Goal: Navigation & Orientation: Find specific page/section

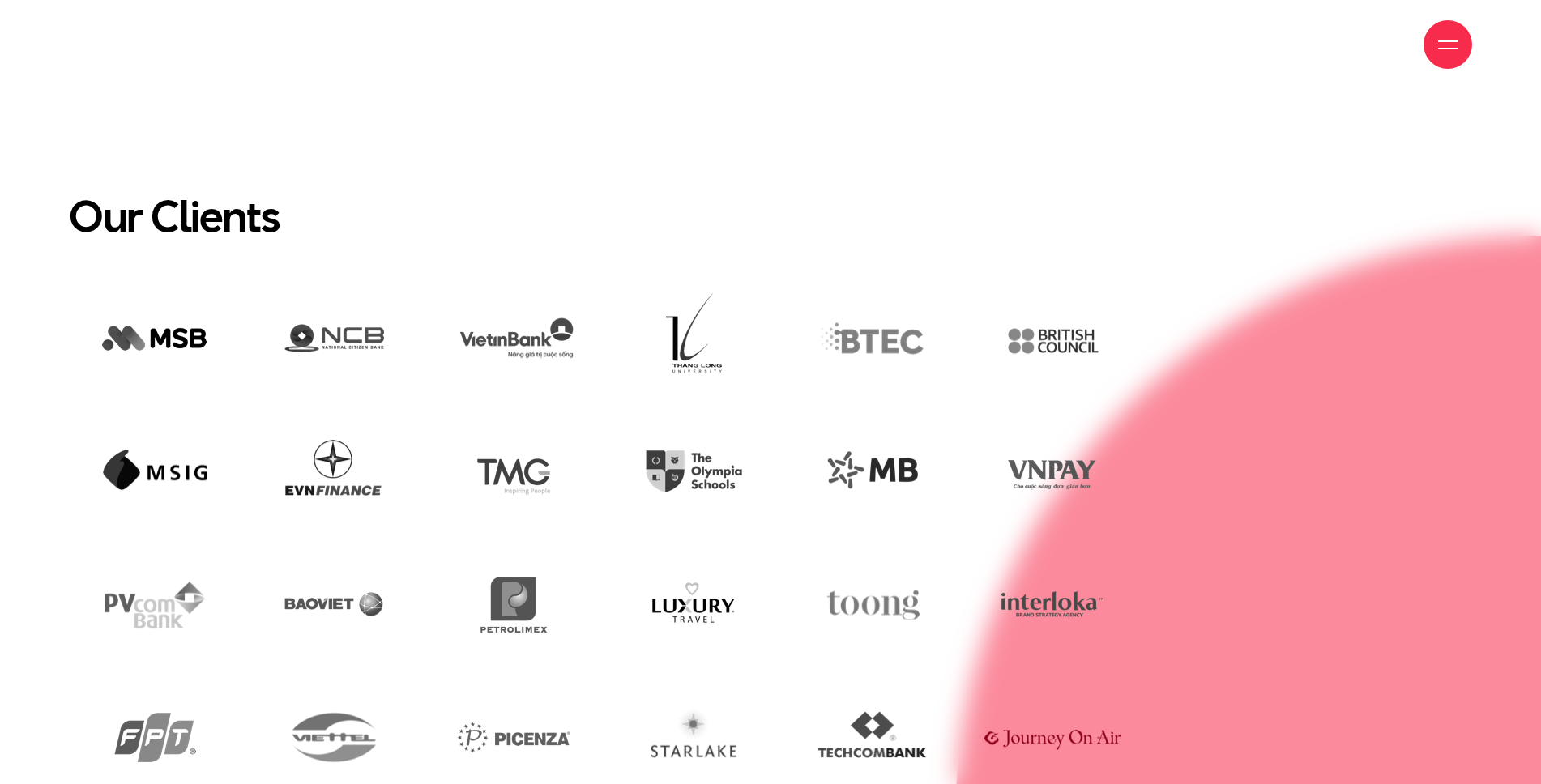
scroll to position [4359, 0]
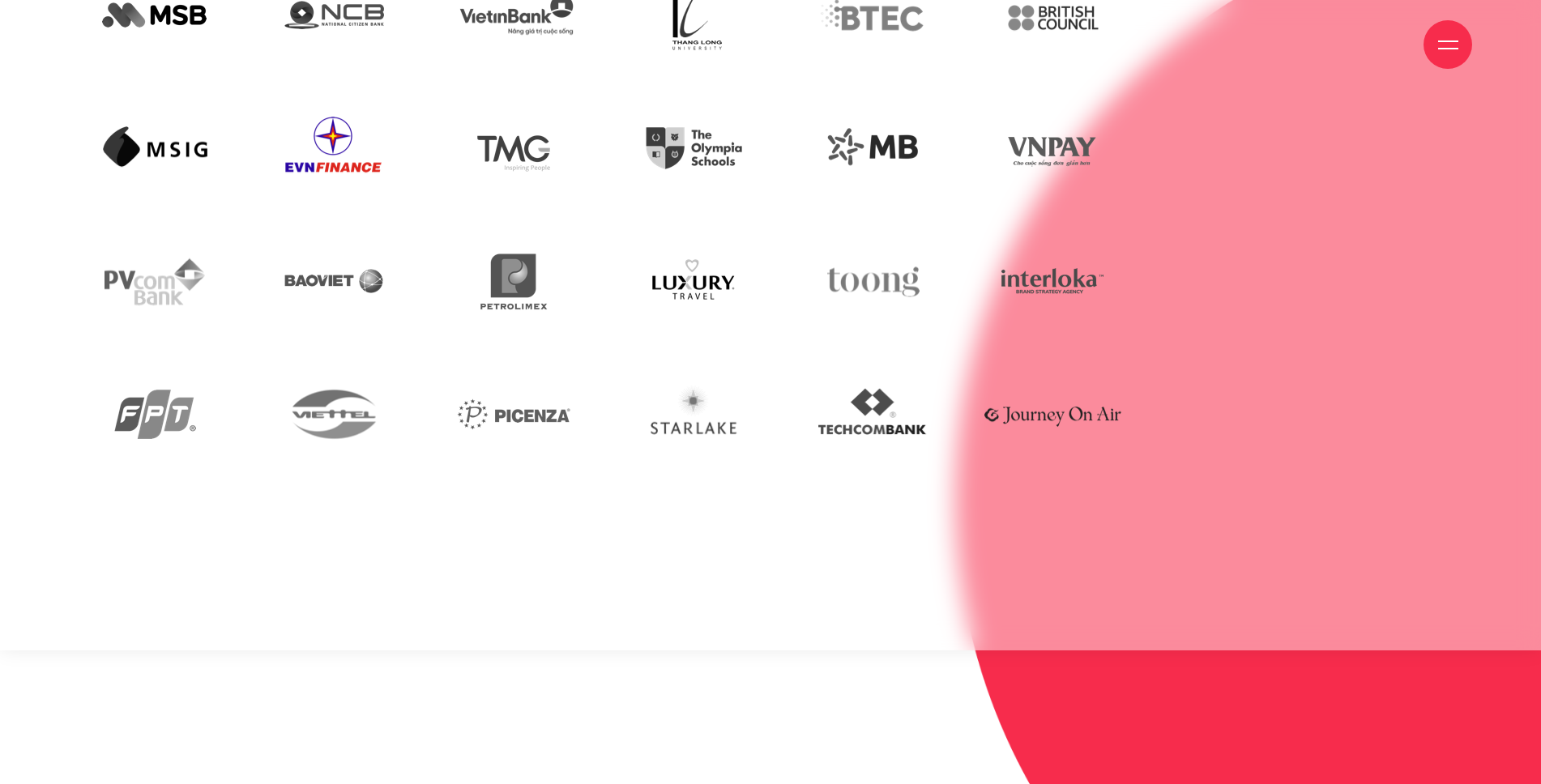
click at [315, 159] on img at bounding box center [334, 149] width 156 height 105
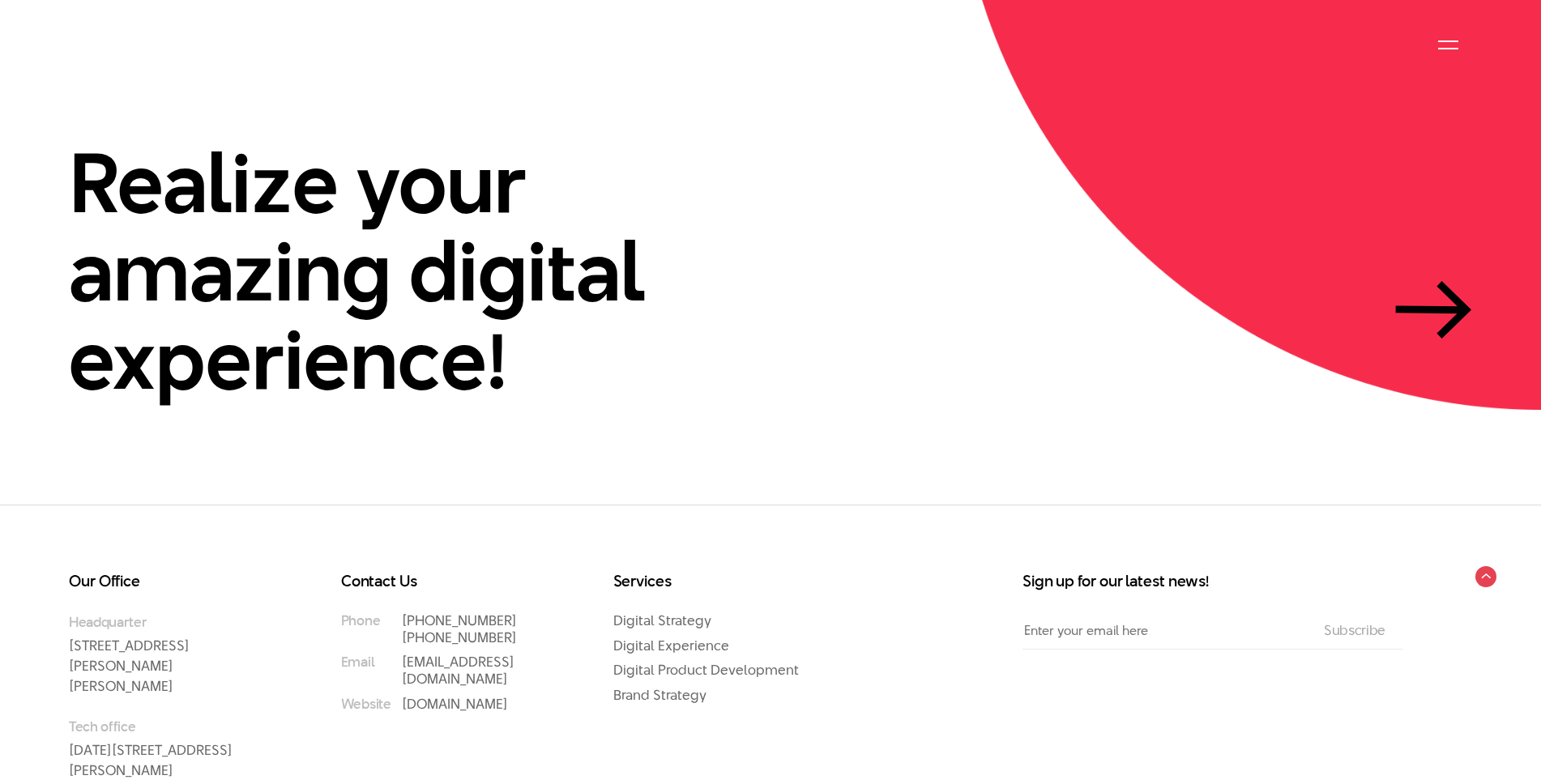
scroll to position [4805, 0]
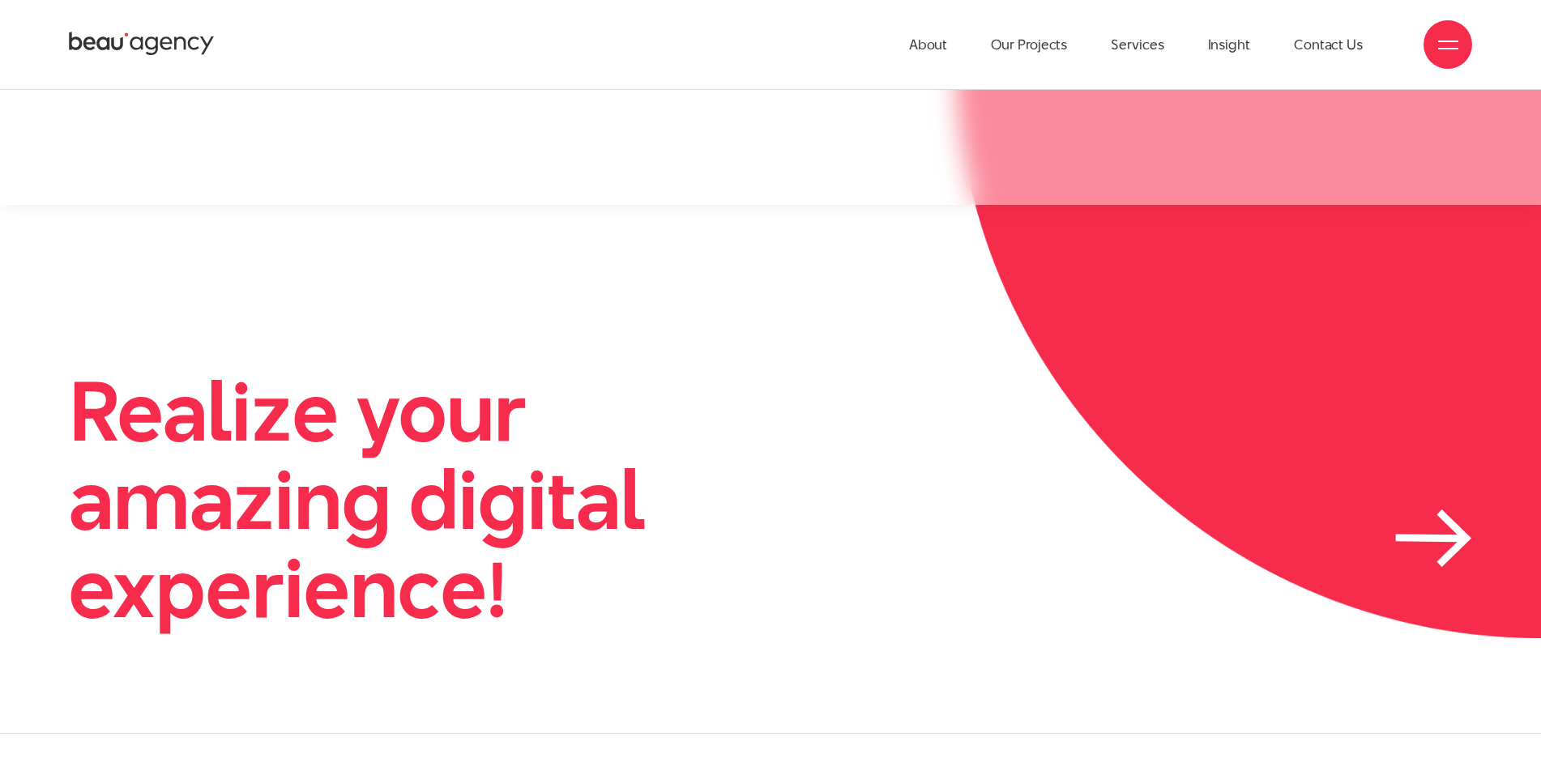
click at [519, 530] on h2 "Realize your amazing digital experience!" at bounding box center [433, 499] width 729 height 266
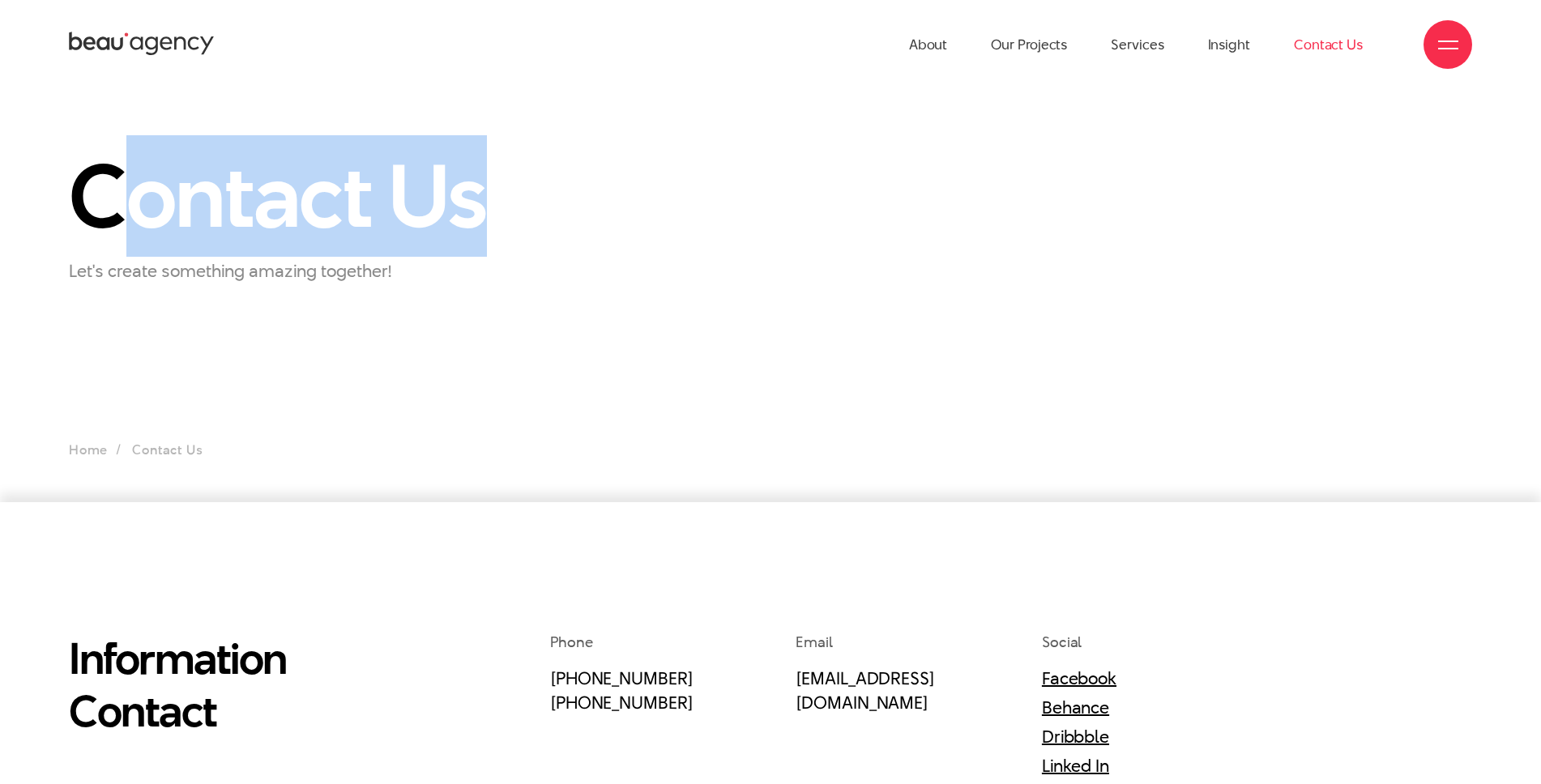
drag, startPoint x: 514, startPoint y: 190, endPoint x: 114, endPoint y: 242, distance: 403.4
click at [114, 242] on div "Contact Us Let's create something amazing together!" at bounding box center [290, 216] width 482 height 133
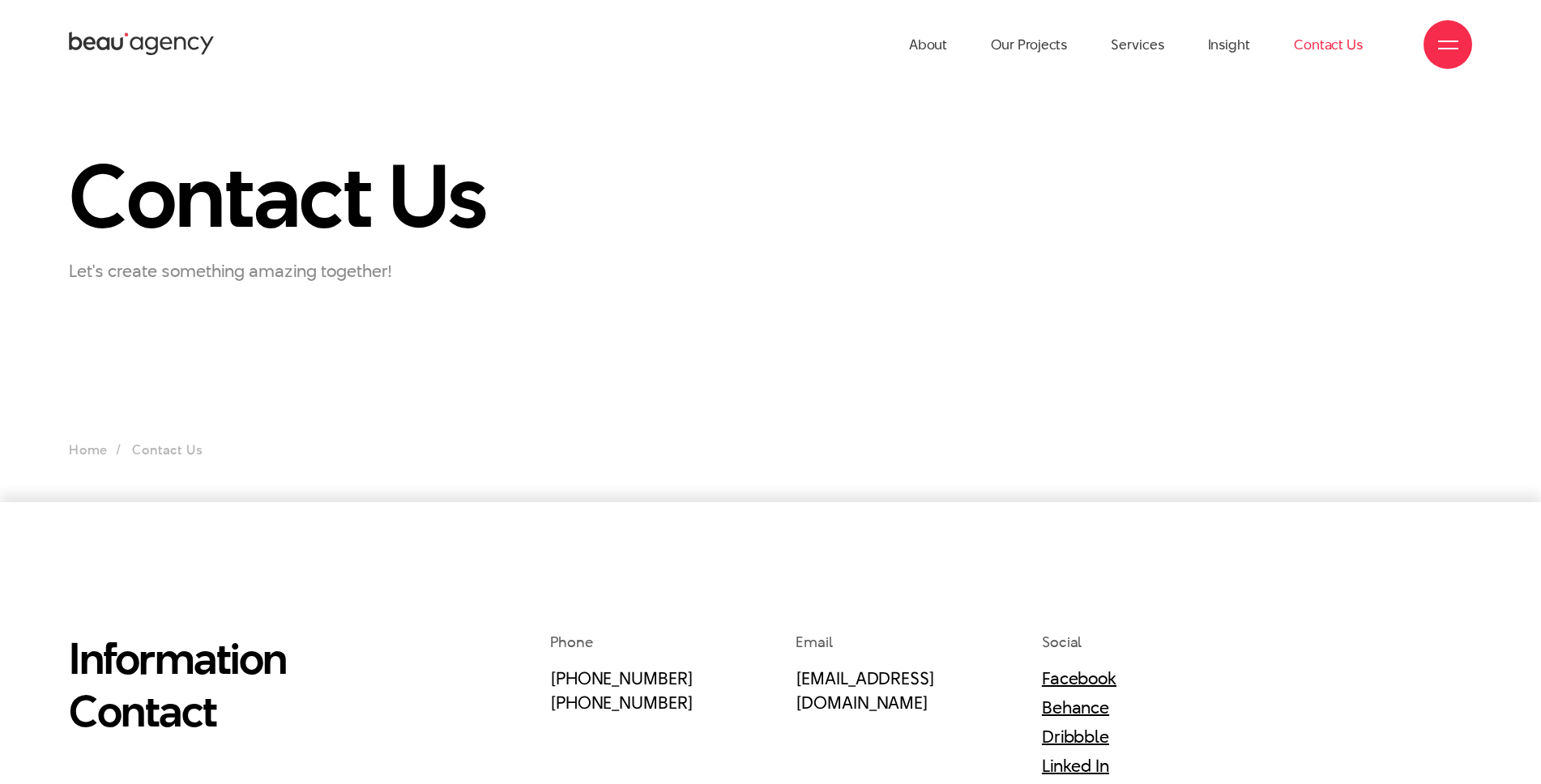
click at [609, 393] on section "Contact Us Let's create something amazing together! Home Contact Us" at bounding box center [770, 296] width 1541 height 413
click at [384, 354] on section "Contact Us Let's create something amazing together! Home Contact Us" at bounding box center [770, 296] width 1541 height 413
click at [241, 370] on section "Contact Us Let's create something amazing together! Home Contact Us" at bounding box center [770, 296] width 1541 height 413
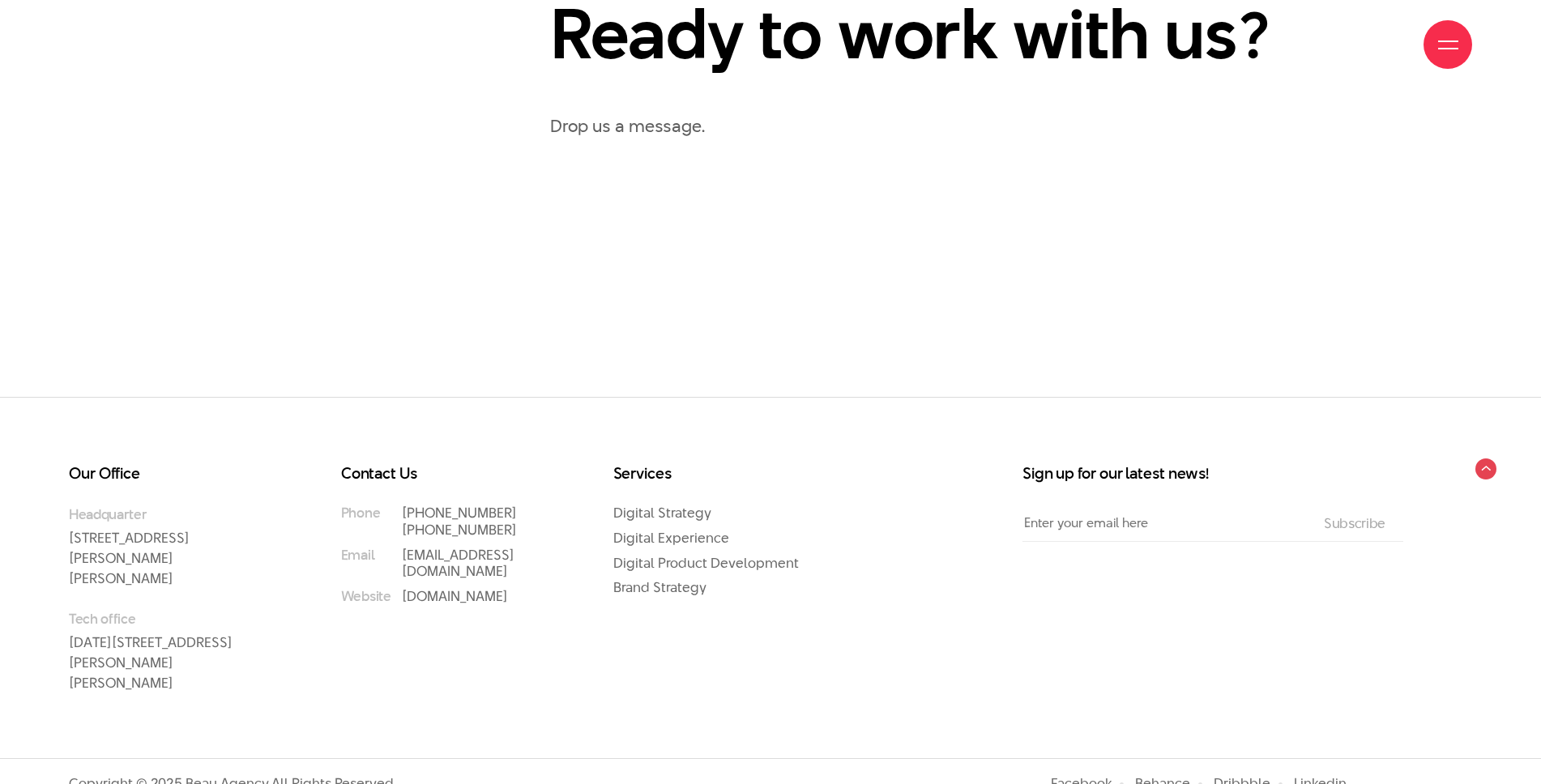
scroll to position [1107, 0]
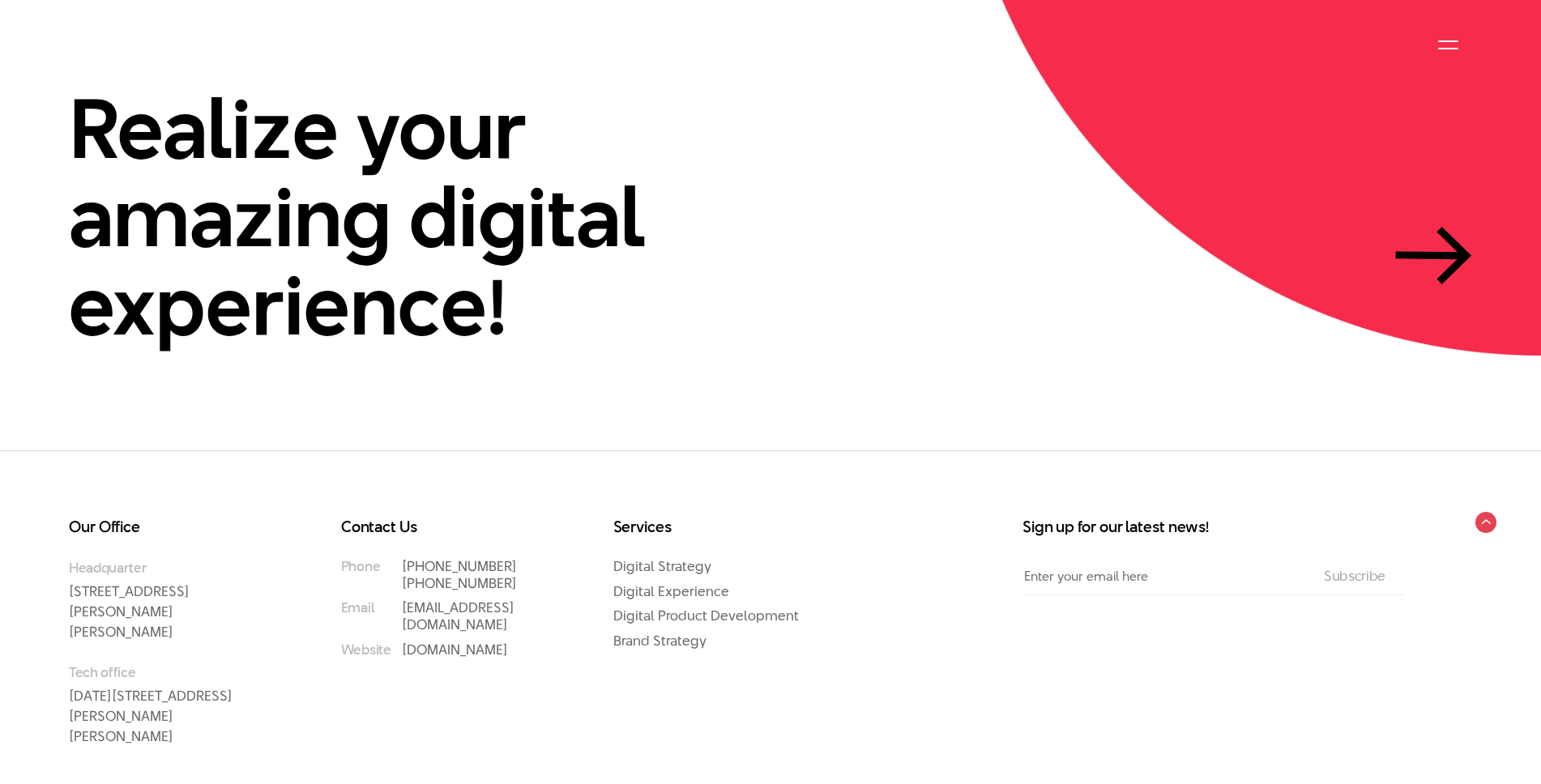
scroll to position [3458, 0]
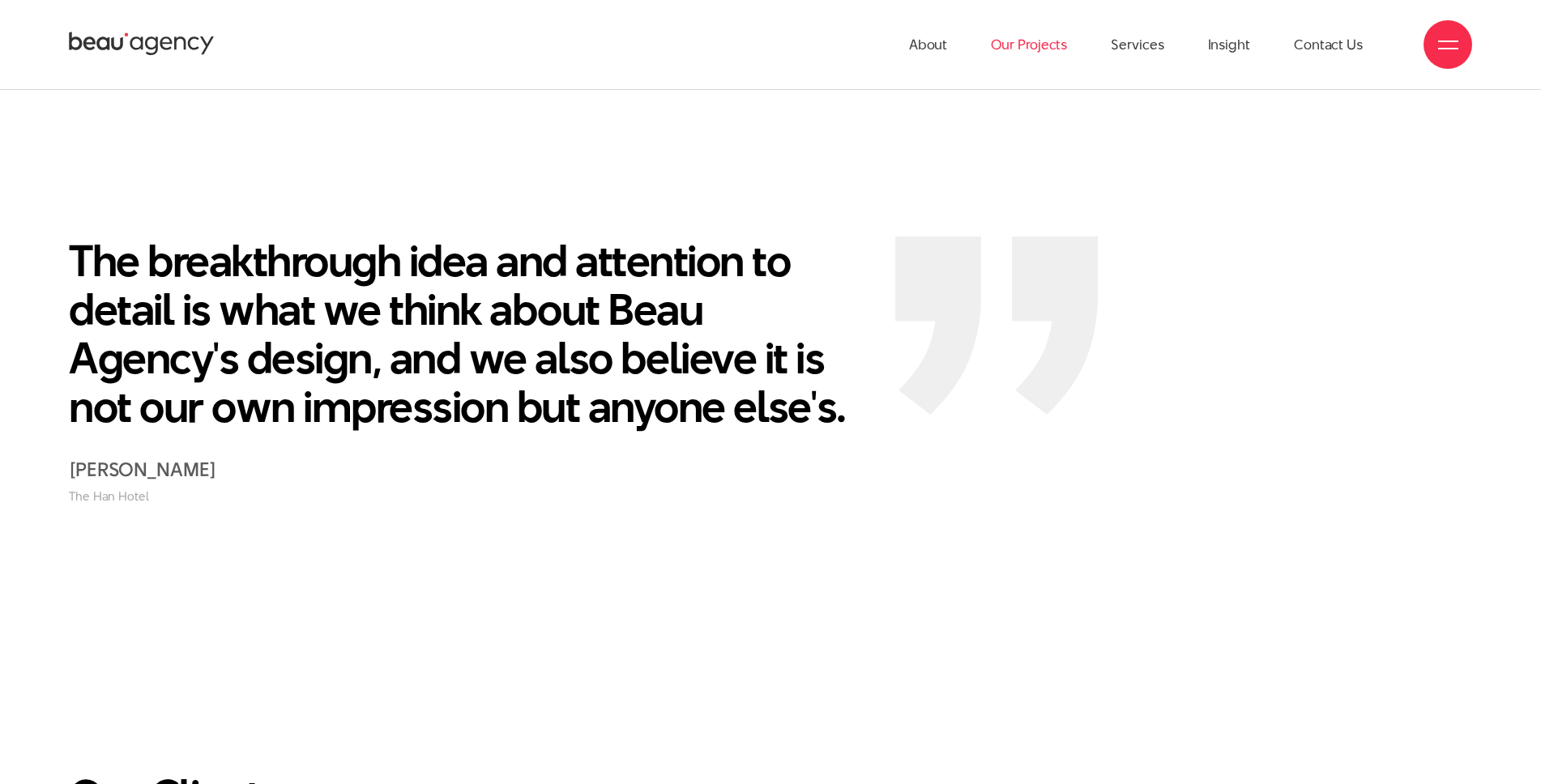
click at [1047, 28] on link "Our Projects" at bounding box center [1028, 45] width 77 height 89
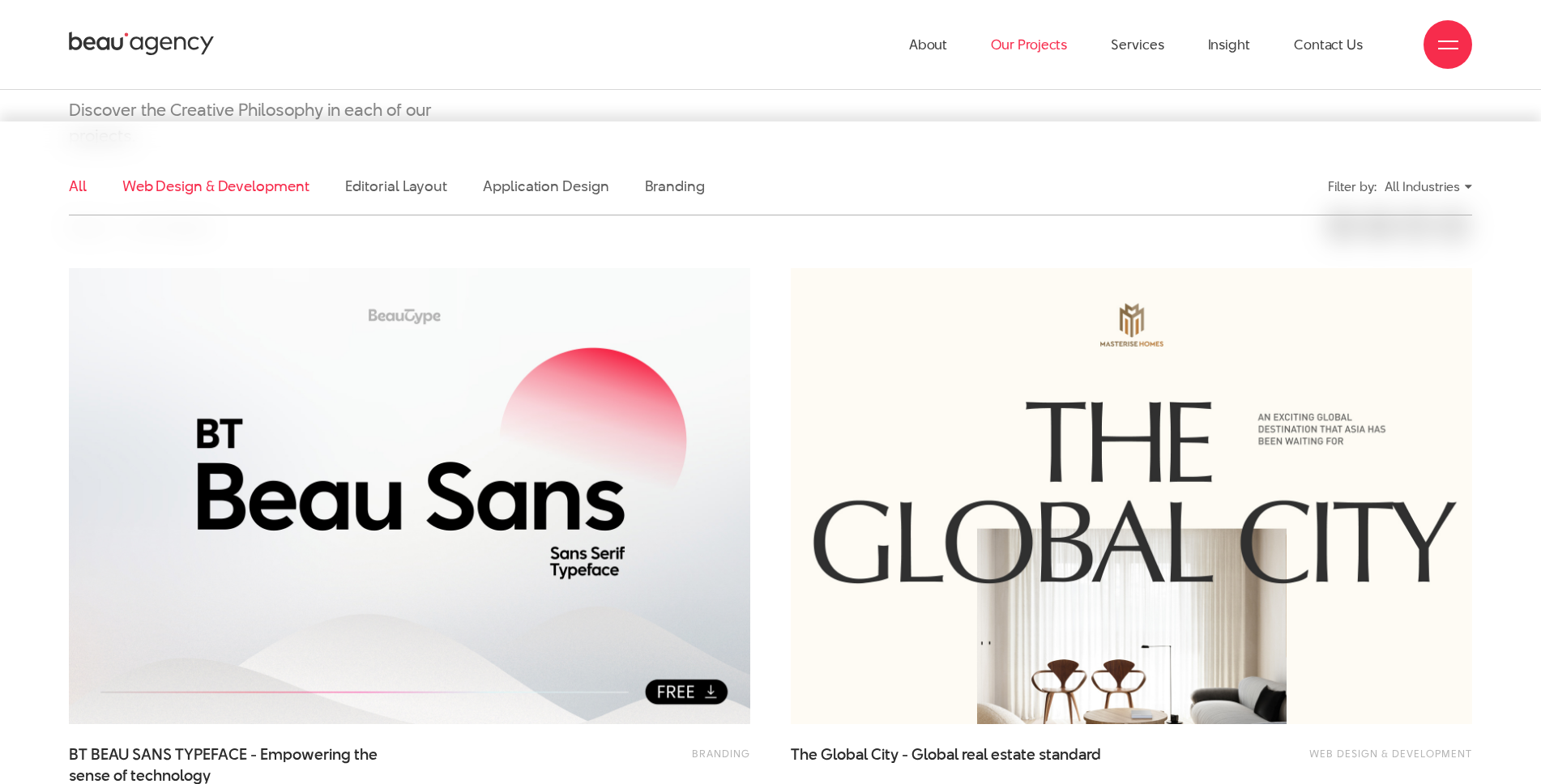
click at [218, 183] on link "Web Design & Development" at bounding box center [216, 186] width 187 height 21
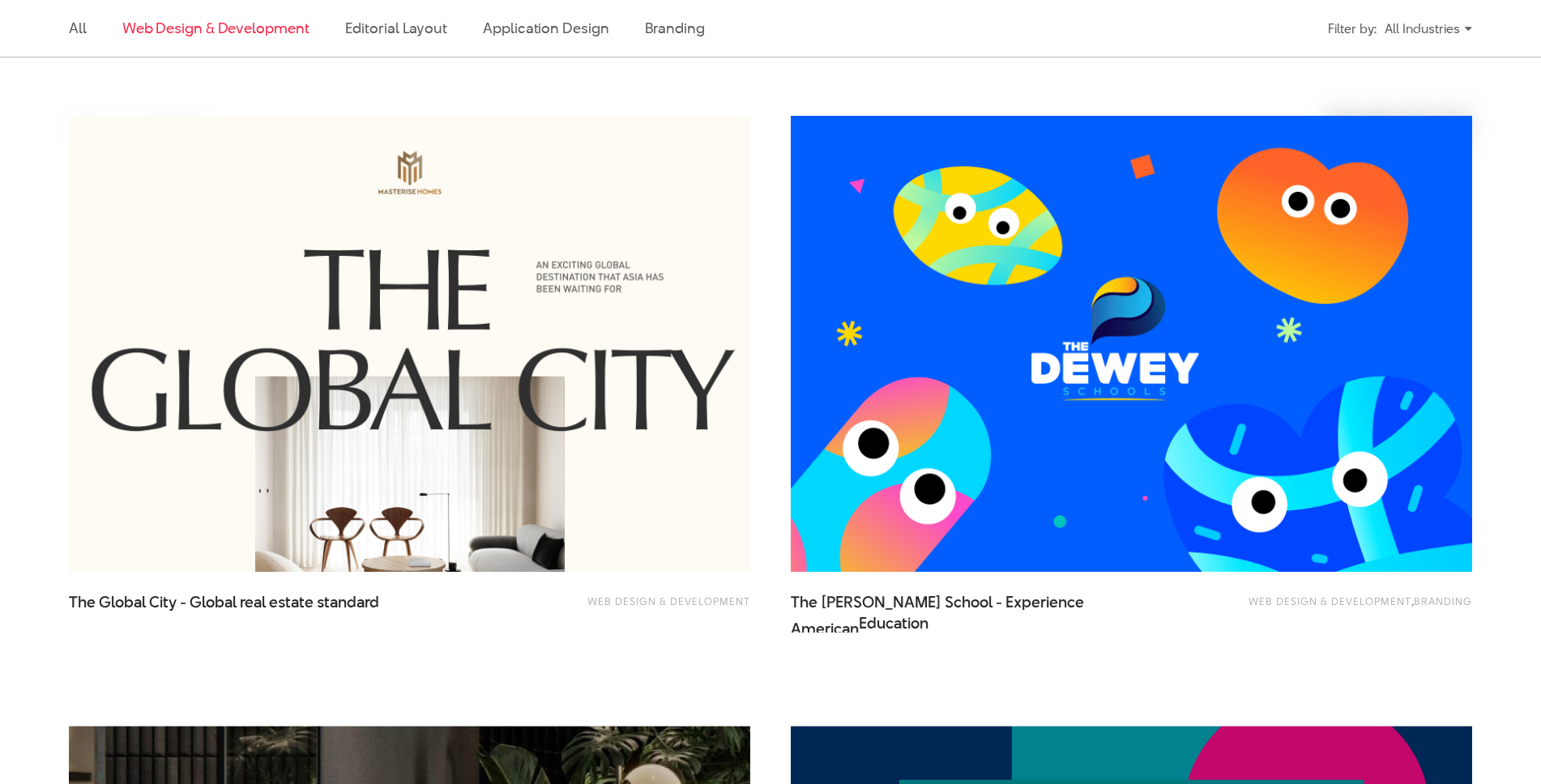
scroll to position [538, 0]
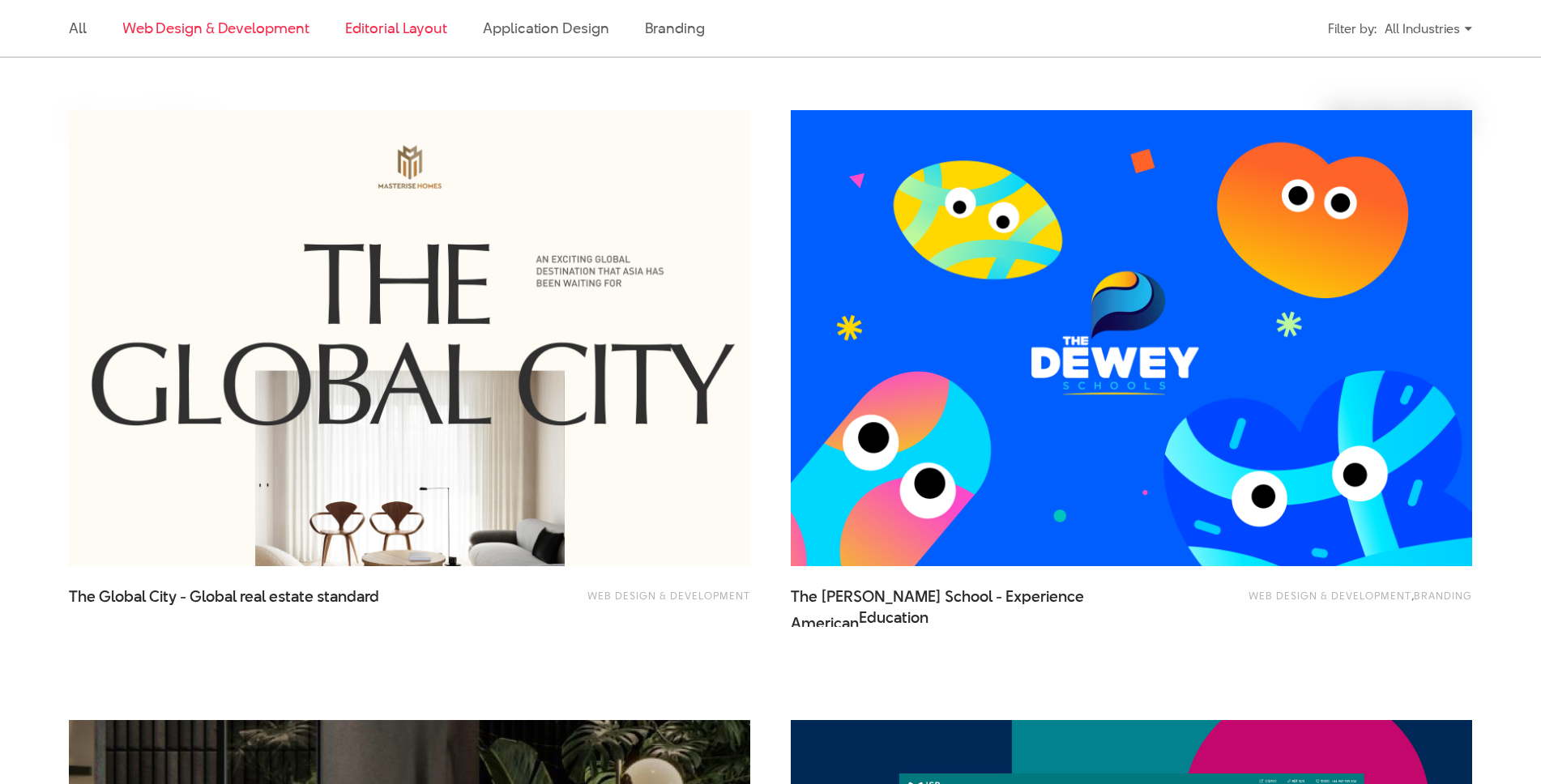
click at [378, 27] on link "Editorial Layout" at bounding box center [396, 28] width 103 height 21
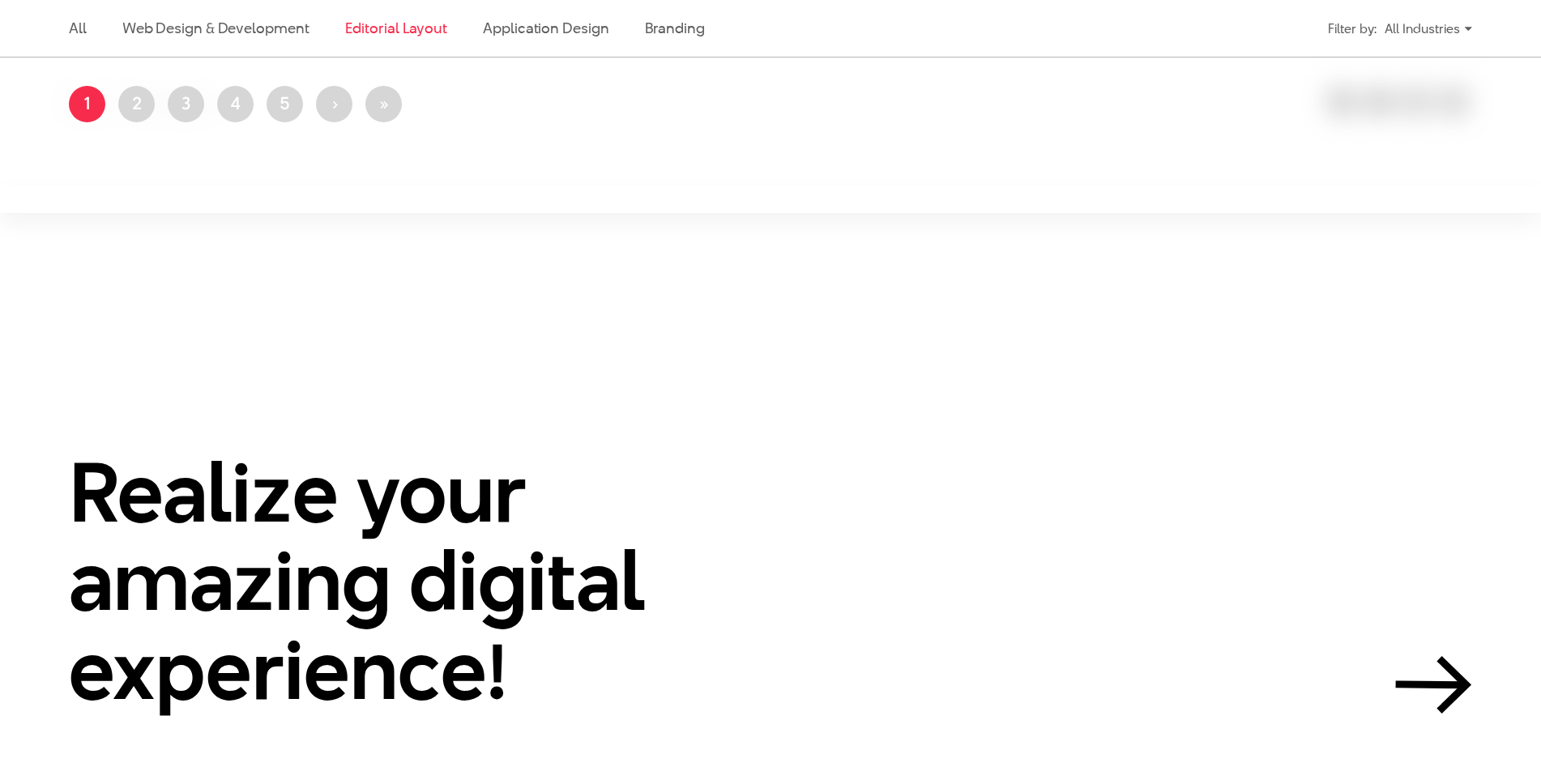
scroll to position [568, 0]
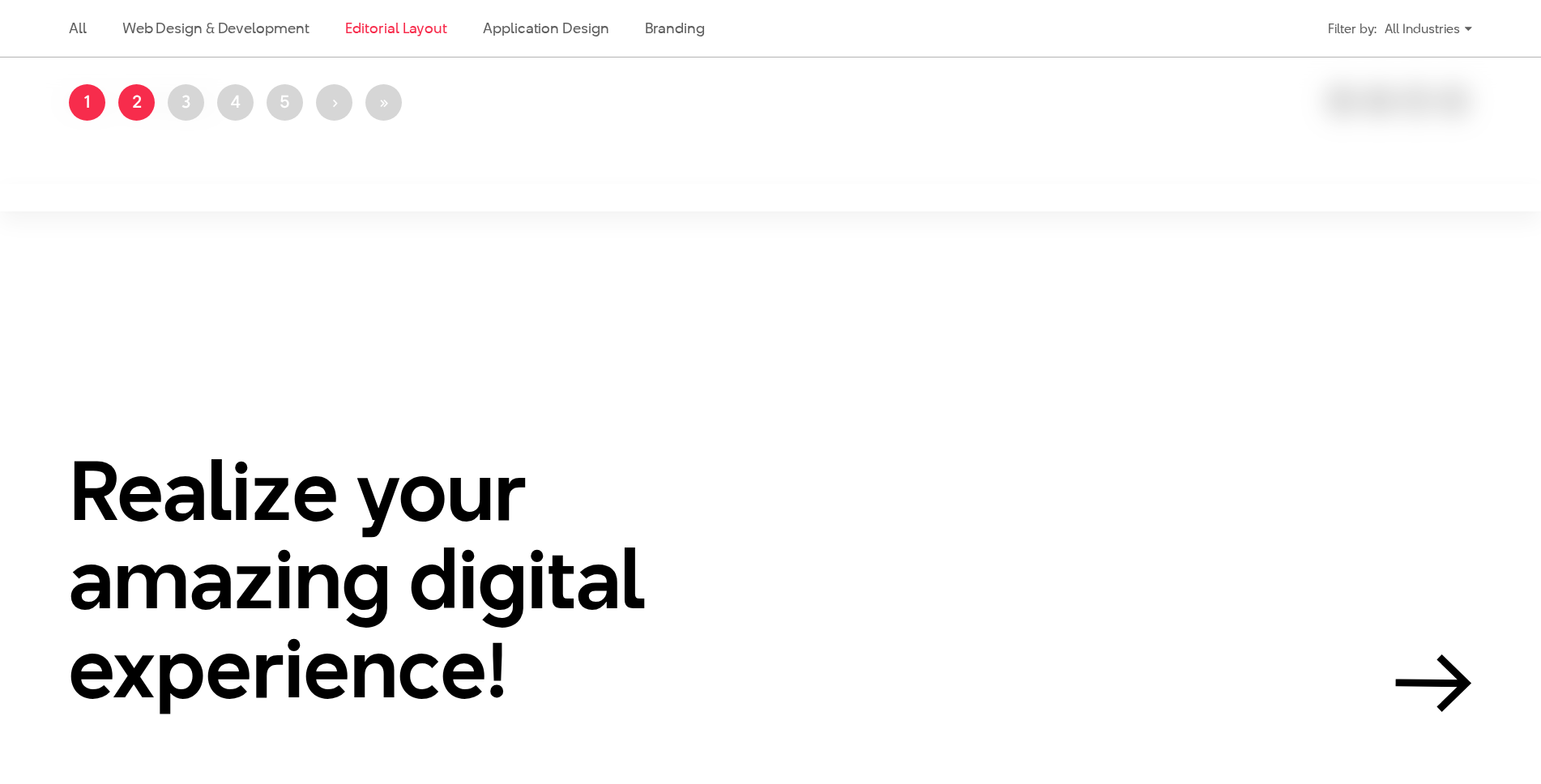
click at [119, 98] on link "Page 2" at bounding box center [137, 102] width 36 height 36
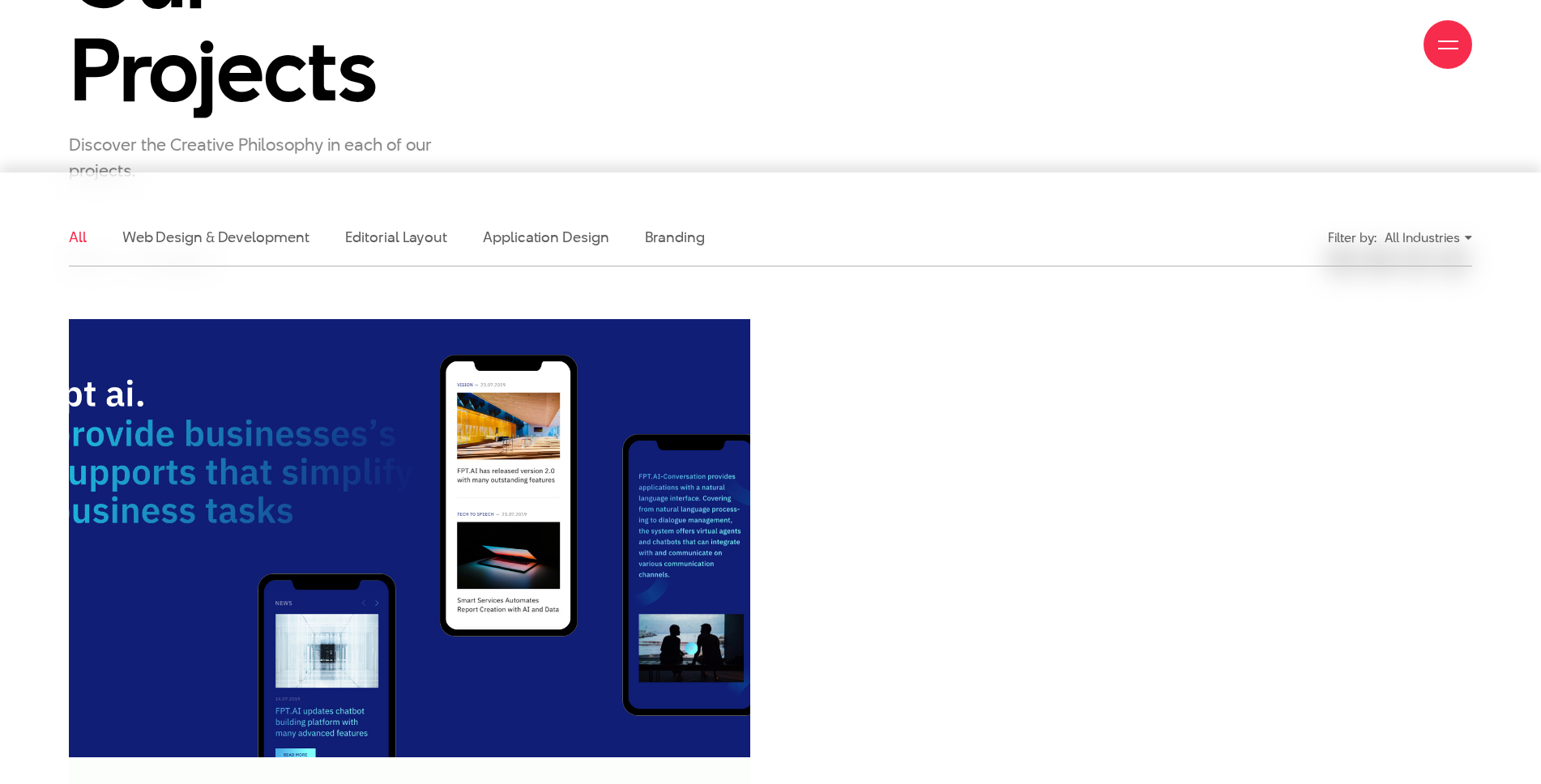
scroll to position [333, 0]
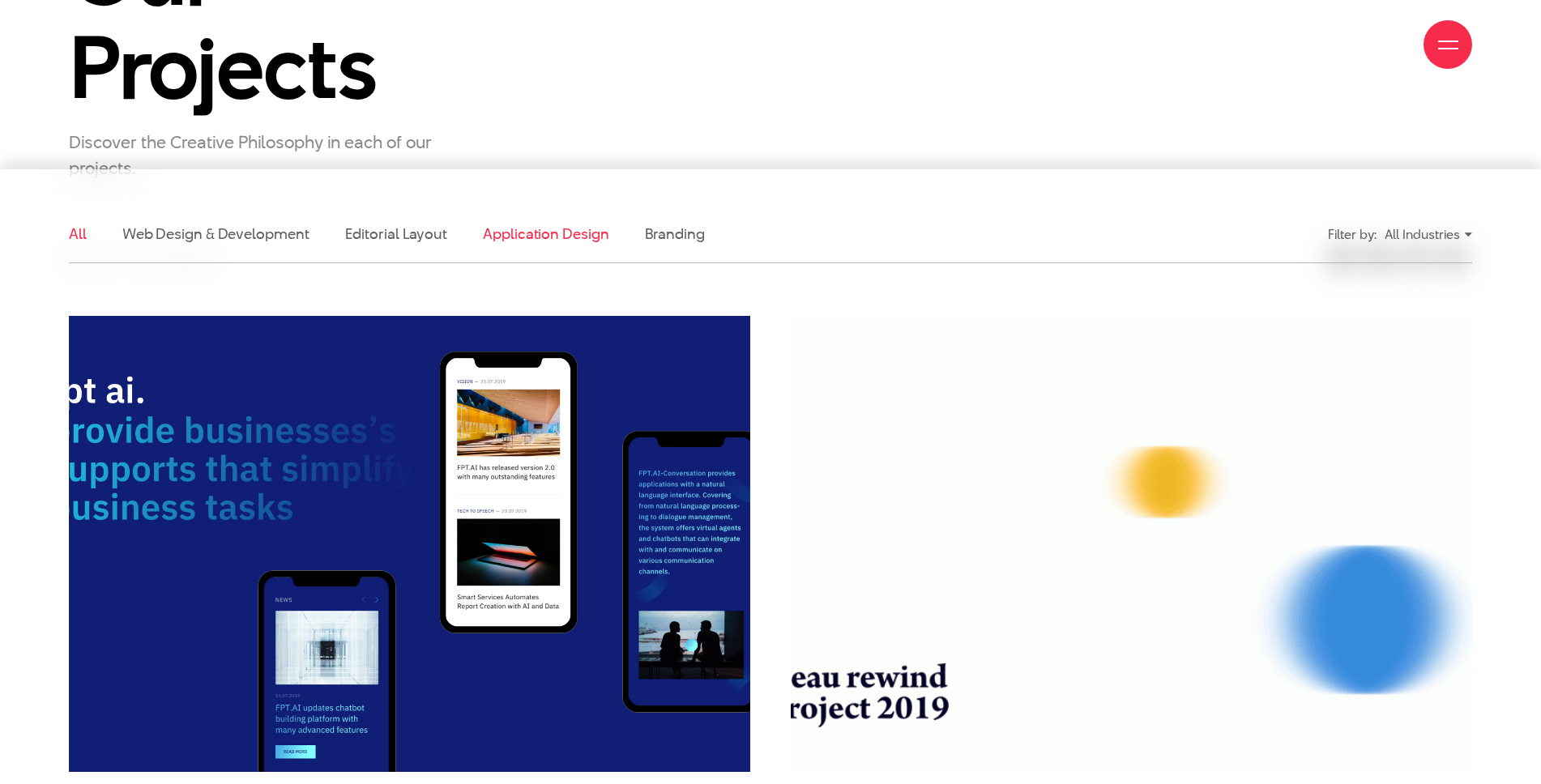
click at [513, 234] on link "Application Design" at bounding box center [545, 234] width 126 height 21
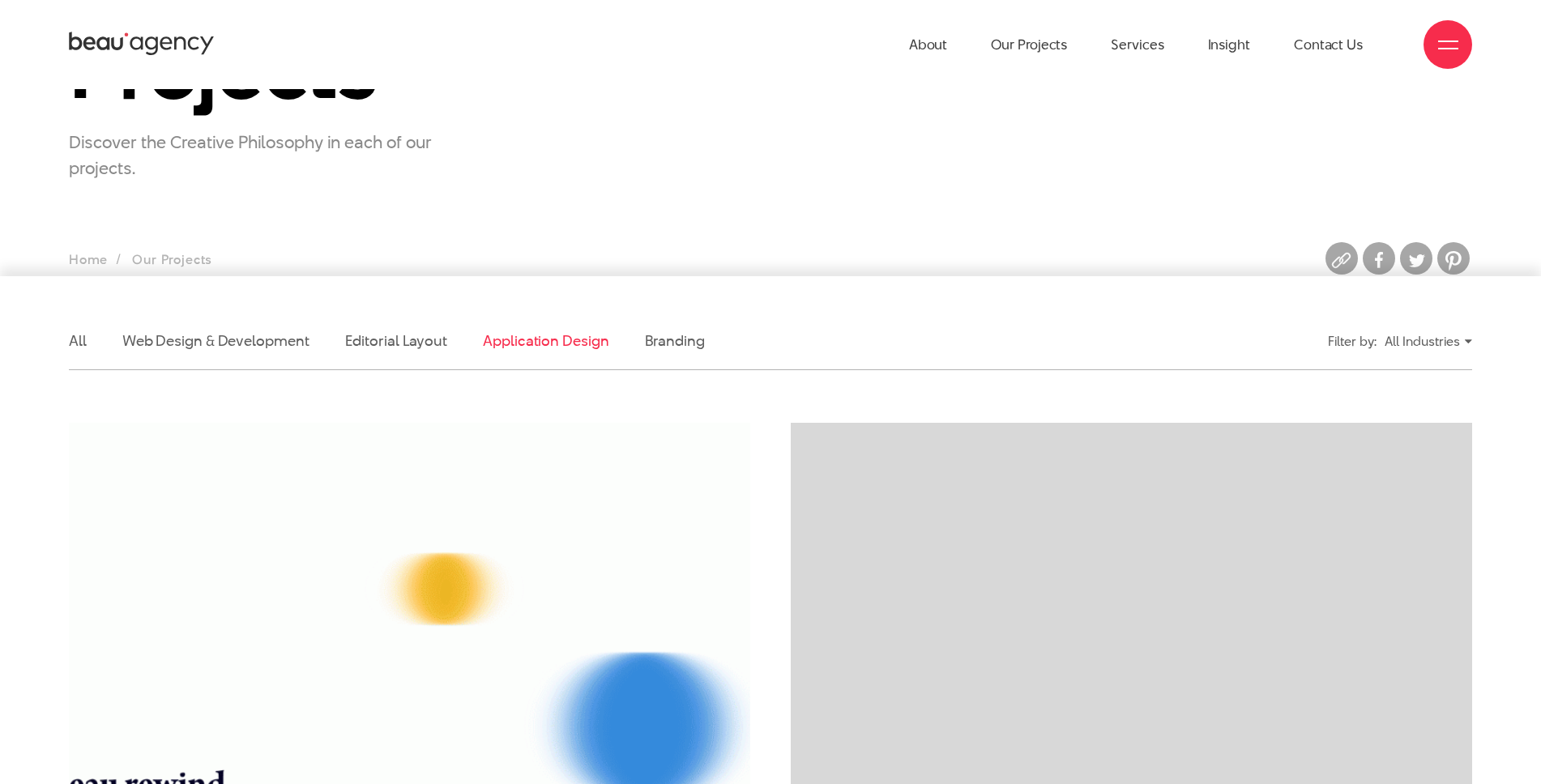
scroll to position [0, 0]
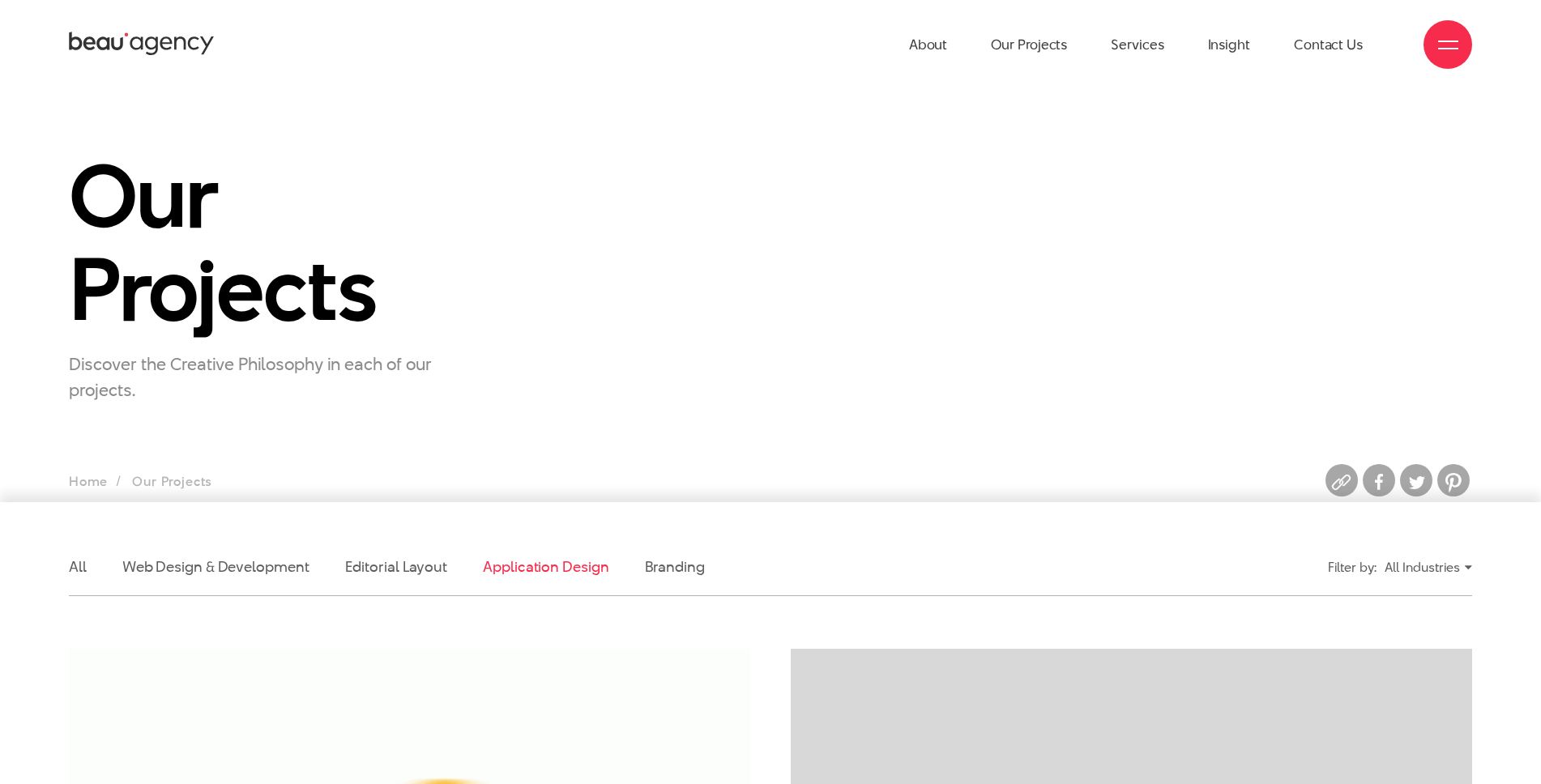
click at [675, 578] on li "Branding" at bounding box center [675, 567] width 60 height 57
click at [675, 573] on link "Branding" at bounding box center [675, 567] width 60 height 21
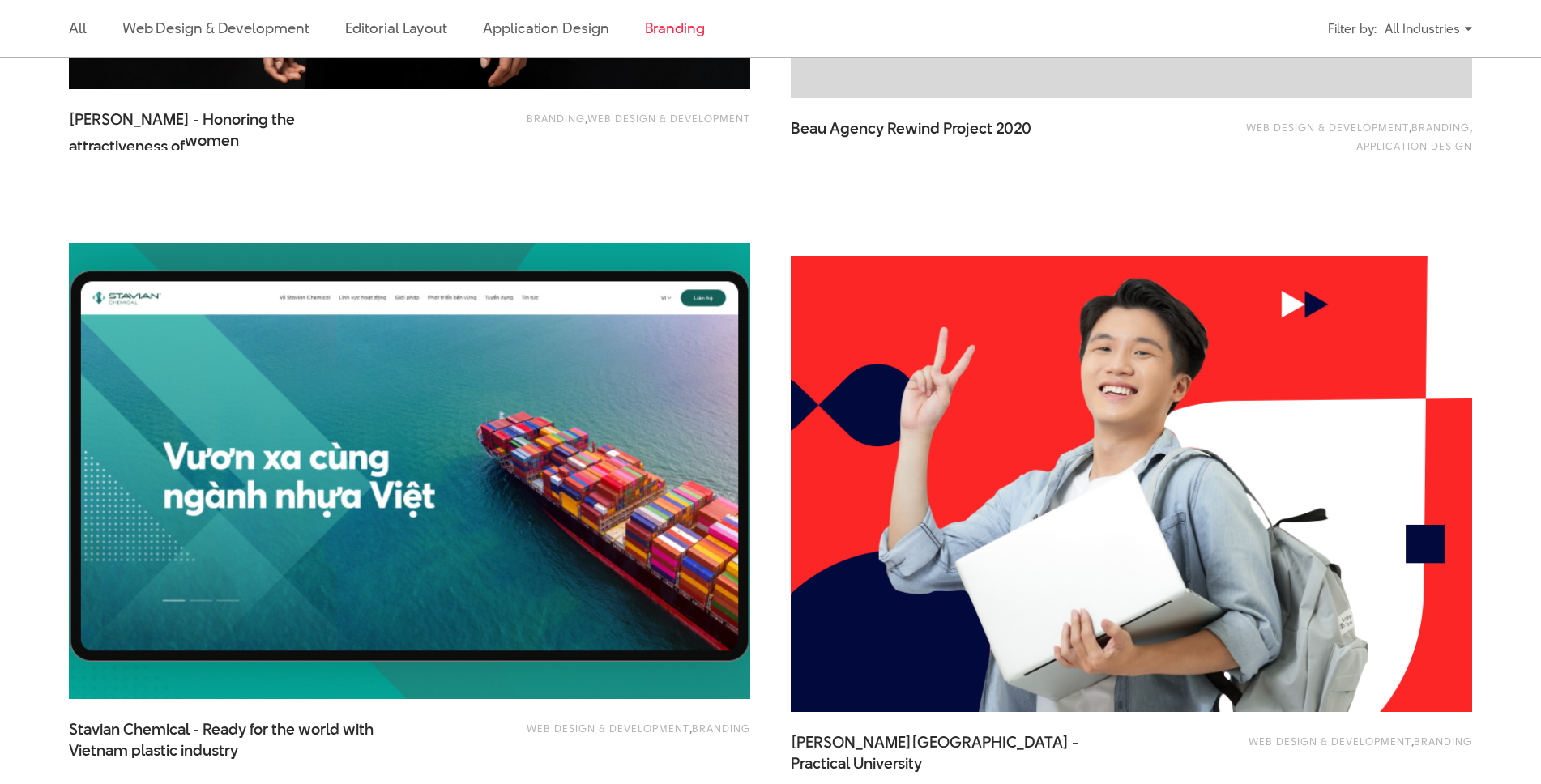
scroll to position [1662, 0]
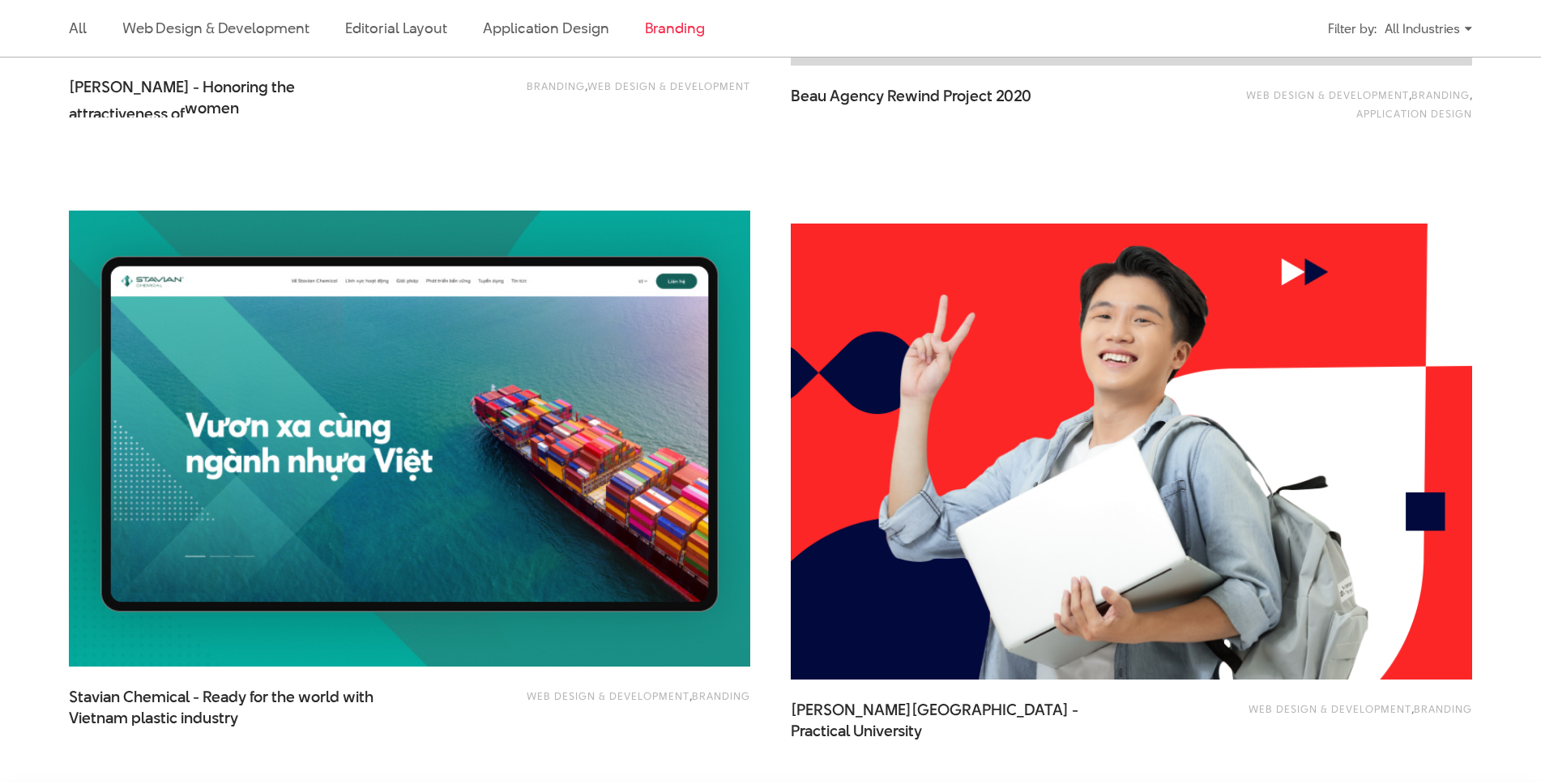
click at [1413, 35] on div "All Industries" at bounding box center [1428, 28] width 88 height 28
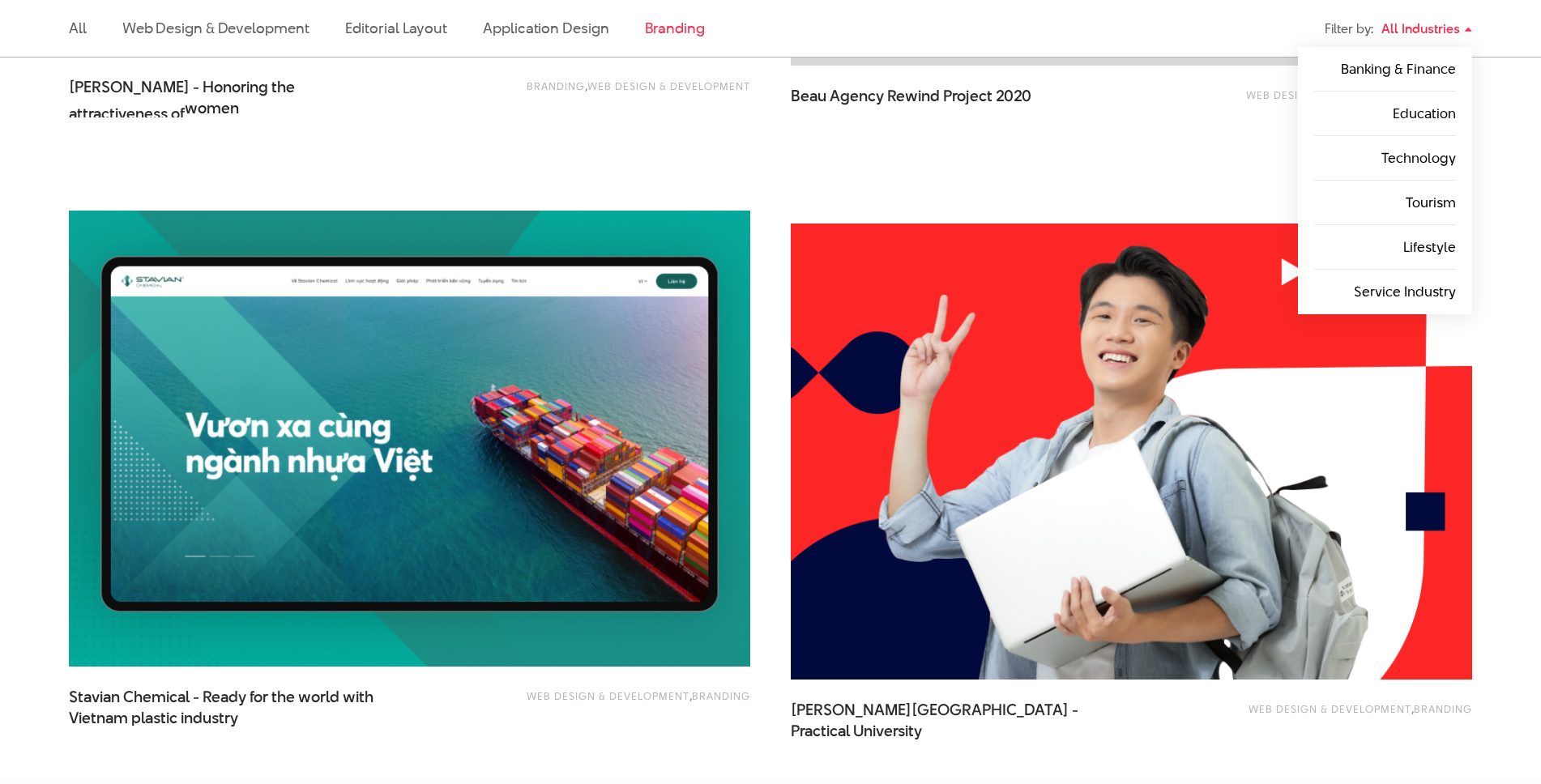
click at [1206, 117] on div "Web Design & Development , Branding , Application Design" at bounding box center [1335, 104] width 272 height 36
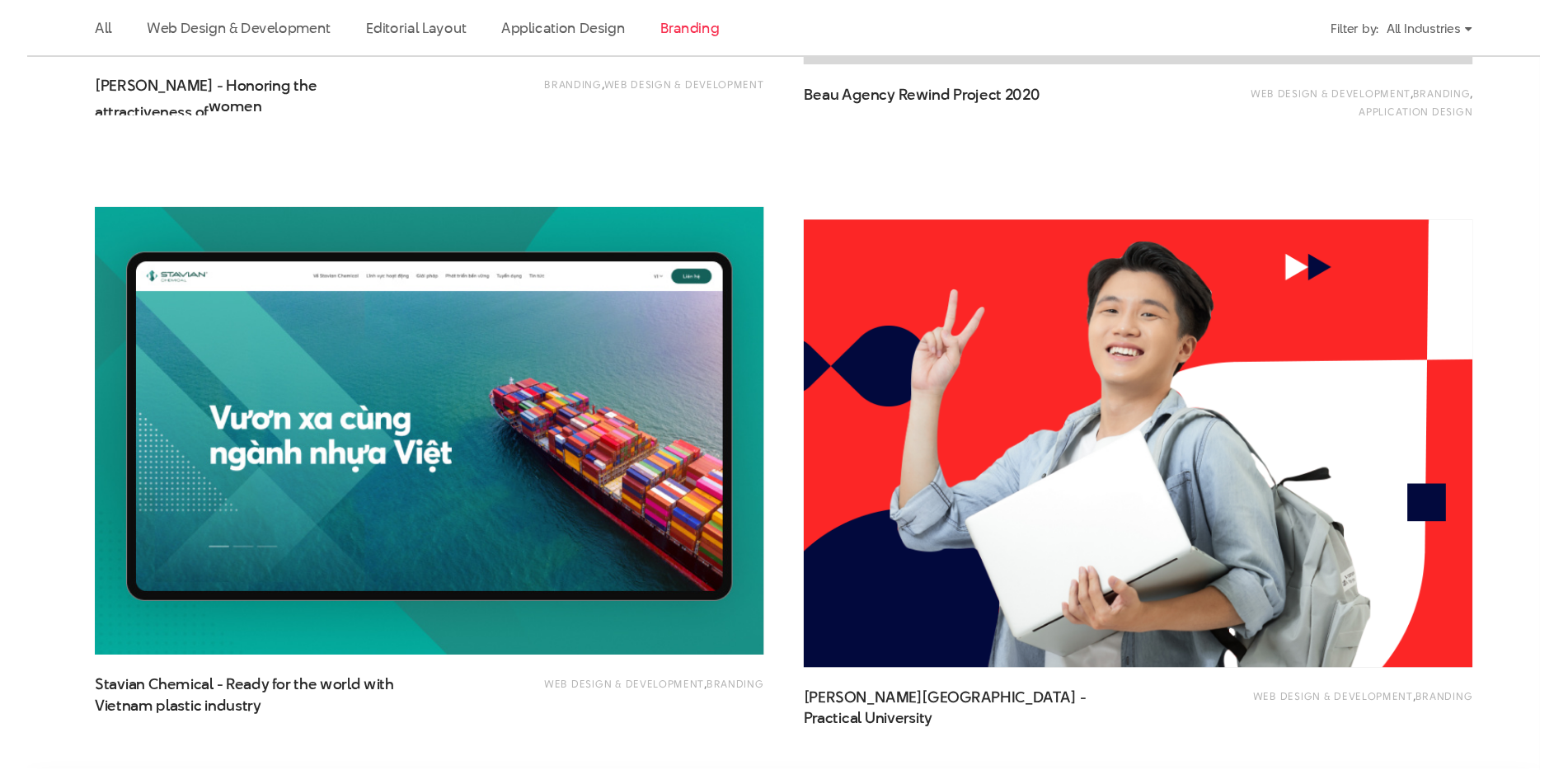
scroll to position [308, 0]
